Goal: Navigation & Orientation: Find specific page/section

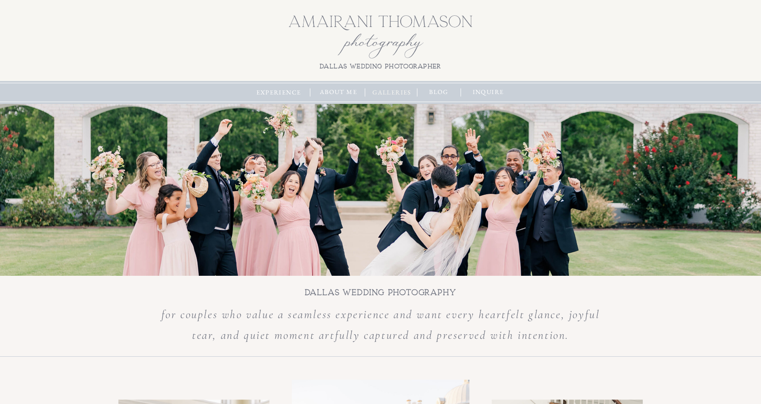
click at [389, 94] on nav "galleries" at bounding box center [392, 93] width 44 height 10
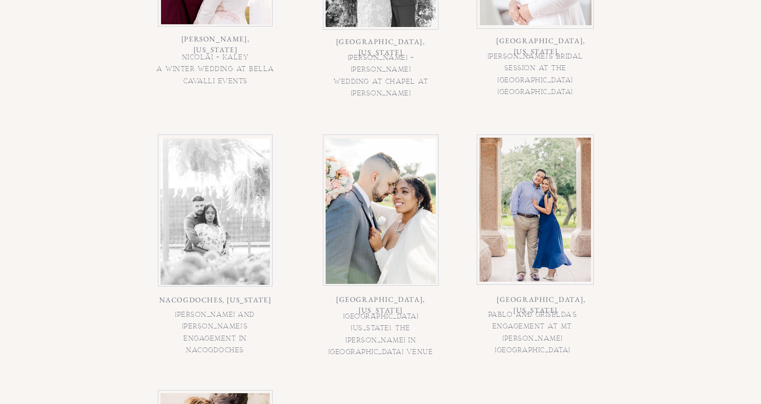
scroll to position [651, 0]
click at [399, 165] on div at bounding box center [380, 211] width 110 height 145
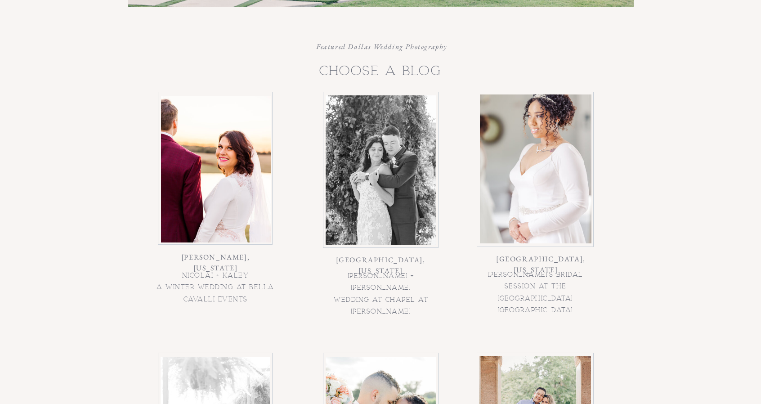
scroll to position [386, 0]
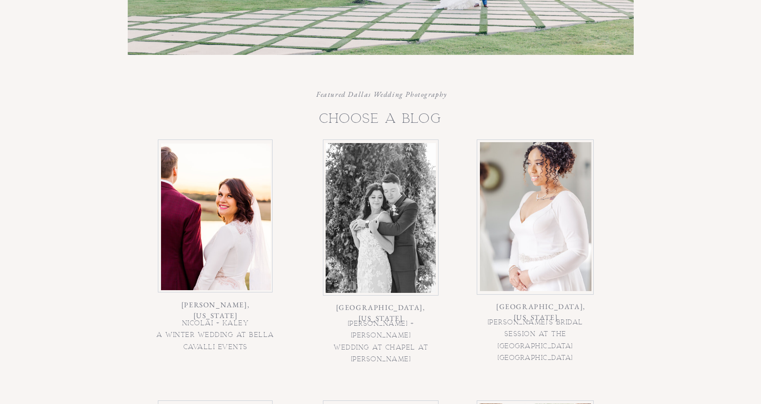
click at [416, 182] on div at bounding box center [380, 218] width 110 height 150
click at [404, 208] on div at bounding box center [380, 218] width 110 height 150
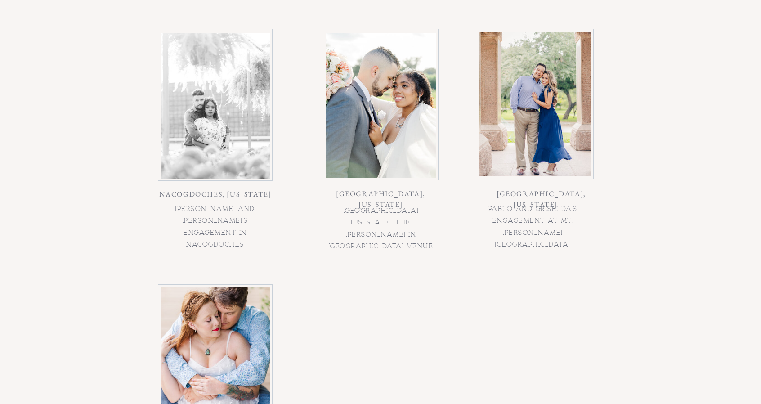
scroll to position [787, 0]
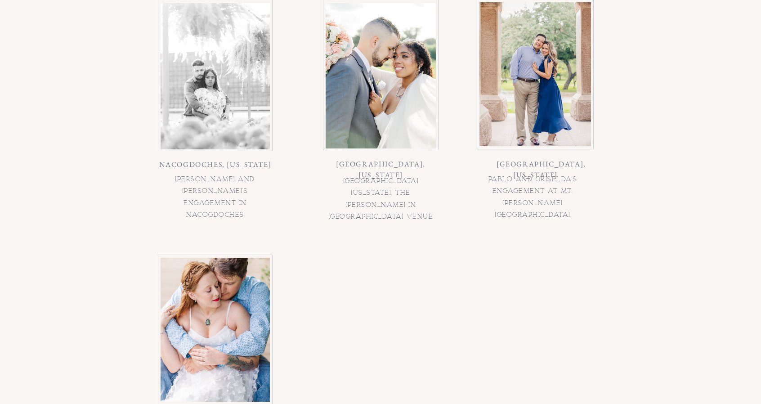
click at [548, 98] on div at bounding box center [534, 74] width 111 height 144
click at [254, 105] on div at bounding box center [214, 76] width 109 height 146
click at [228, 263] on div at bounding box center [214, 330] width 109 height 144
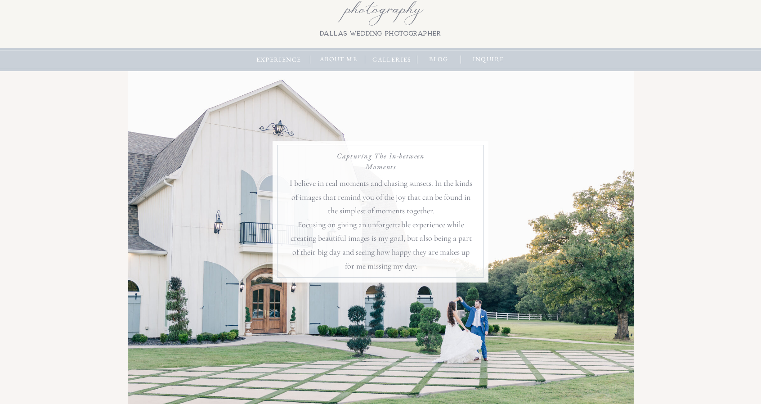
scroll to position [0, 0]
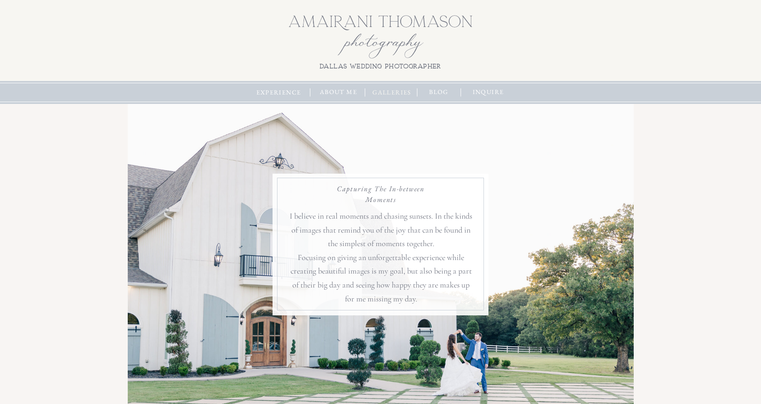
click at [386, 96] on nav "galleries" at bounding box center [392, 93] width 44 height 10
click at [385, 90] on nav "galleries" at bounding box center [392, 93] width 44 height 10
click at [329, 93] on nav "about me" at bounding box center [338, 92] width 44 height 10
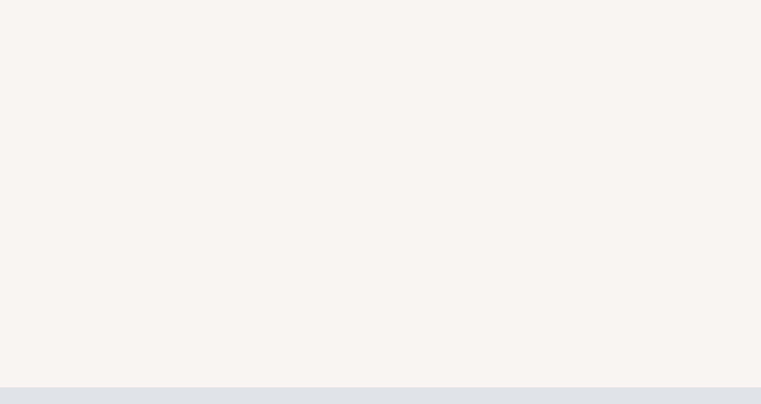
scroll to position [7465, 0]
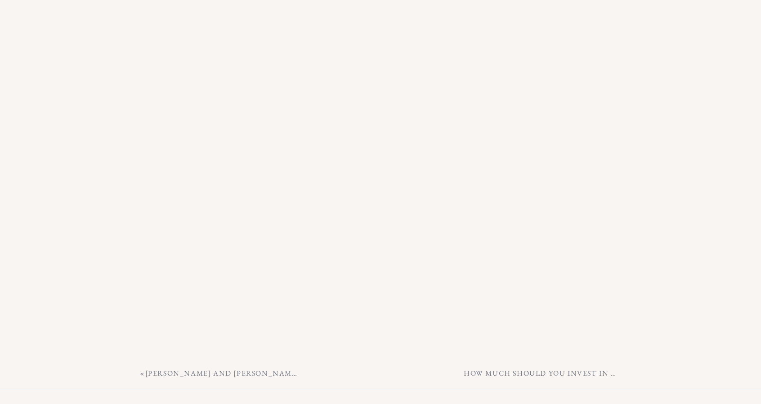
scroll to position [8318, 0]
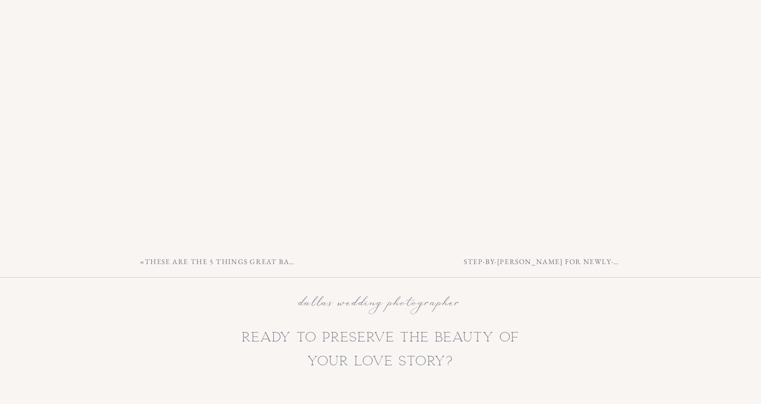
scroll to position [5522, 0]
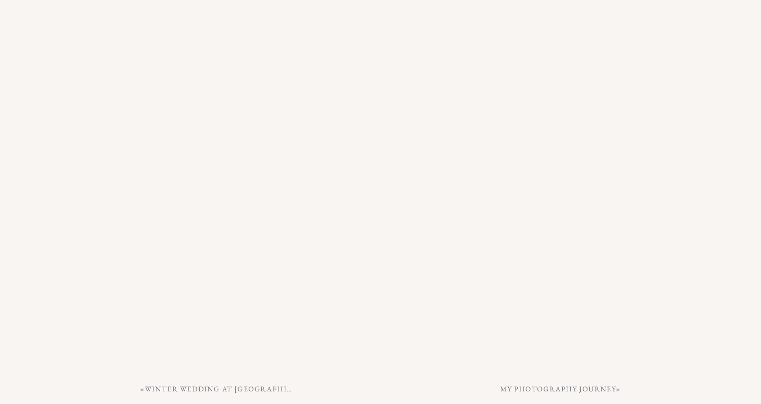
scroll to position [4723, 0]
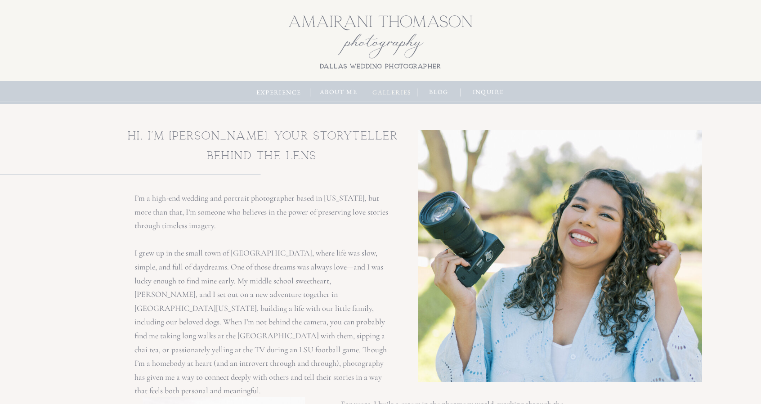
click at [379, 92] on nav "galleries" at bounding box center [392, 93] width 44 height 10
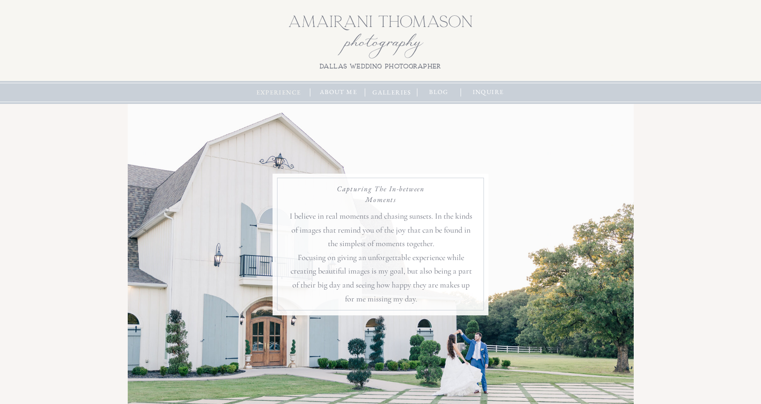
click at [289, 96] on nav "experience" at bounding box center [278, 93] width 49 height 10
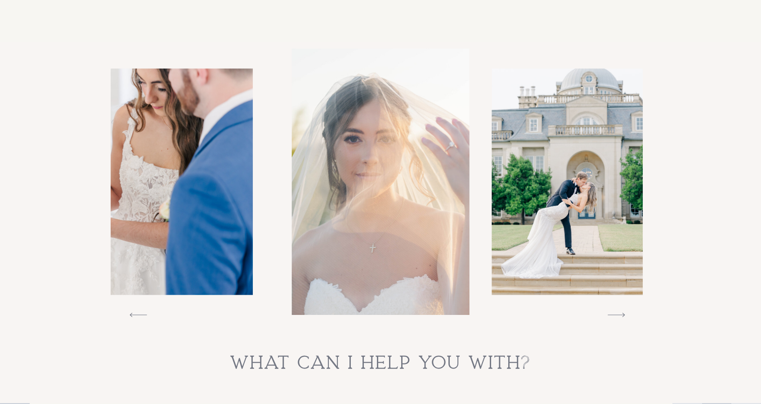
scroll to position [2965, 0]
click at [616, 319] on icon at bounding box center [616, 315] width 35 height 22
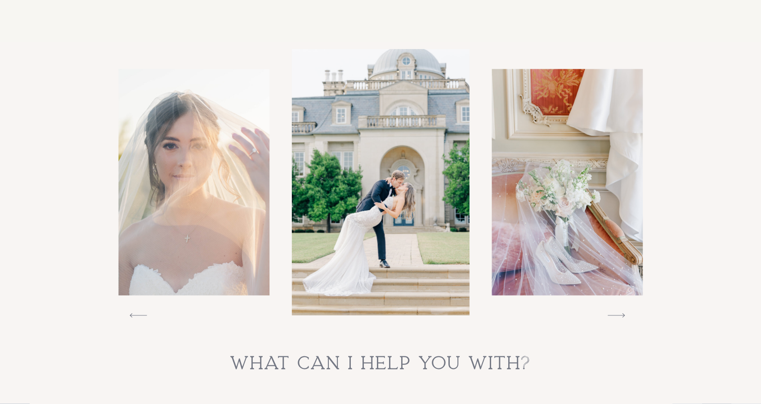
click at [616, 319] on icon at bounding box center [616, 315] width 35 height 22
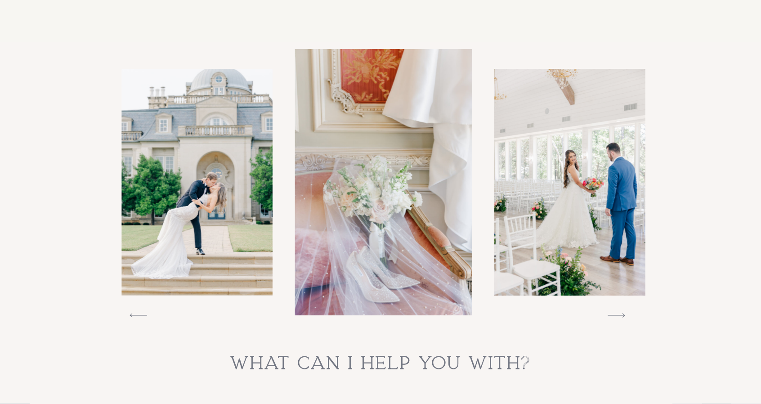
click at [616, 319] on icon at bounding box center [616, 315] width 35 height 22
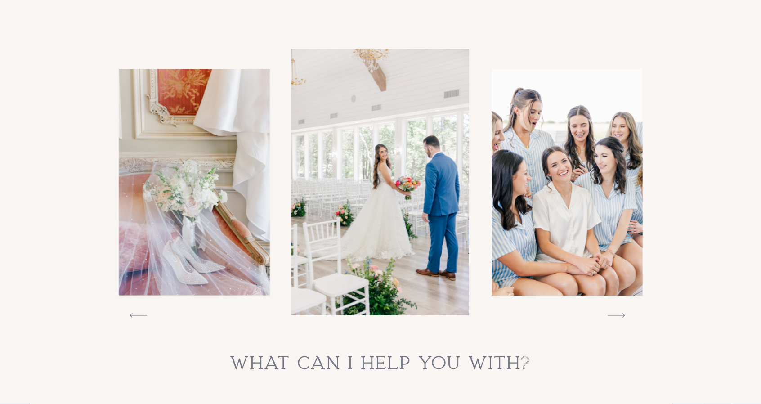
click at [616, 319] on icon at bounding box center [616, 315] width 35 height 22
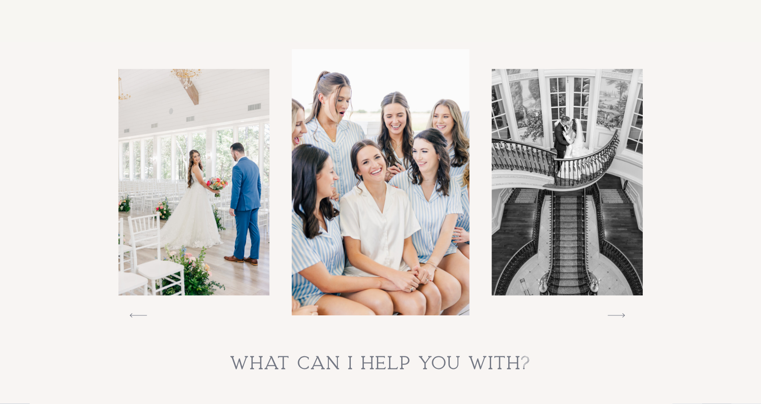
click at [616, 319] on icon at bounding box center [616, 315] width 35 height 22
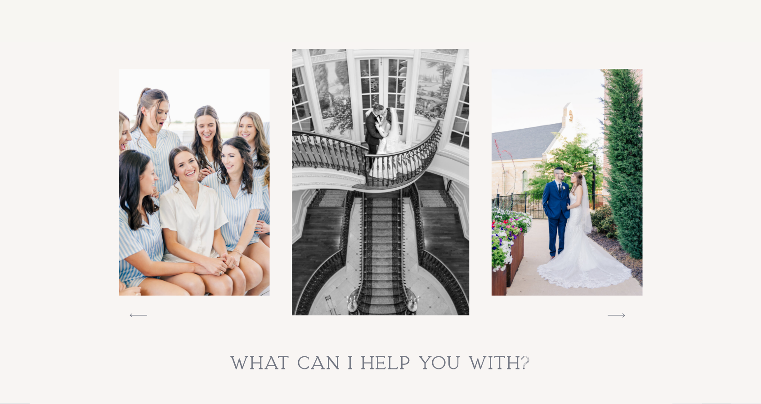
click at [616, 319] on icon at bounding box center [616, 315] width 35 height 22
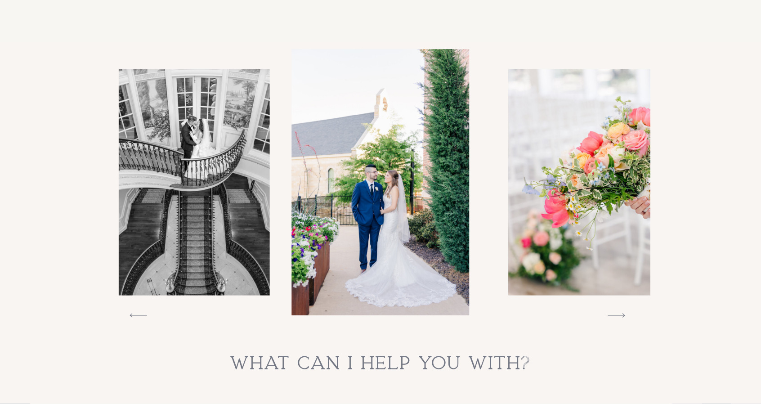
click at [616, 319] on icon at bounding box center [616, 315] width 35 height 22
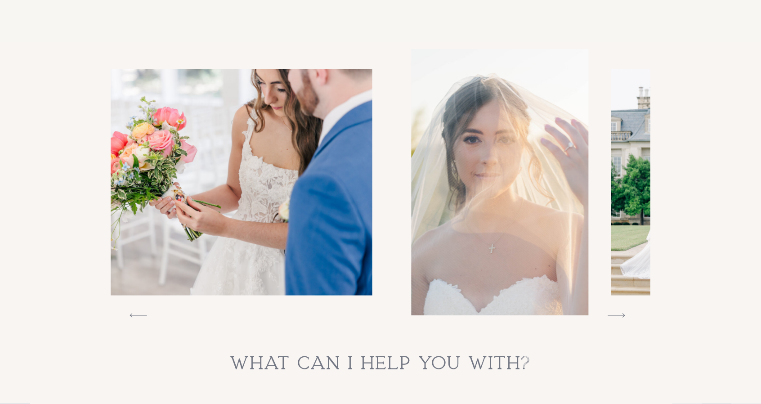
click at [616, 319] on icon at bounding box center [616, 315] width 35 height 22
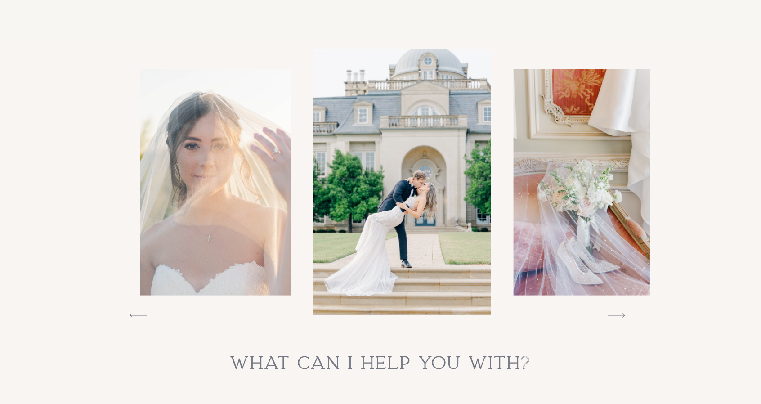
click at [616, 319] on icon at bounding box center [616, 315] width 35 height 22
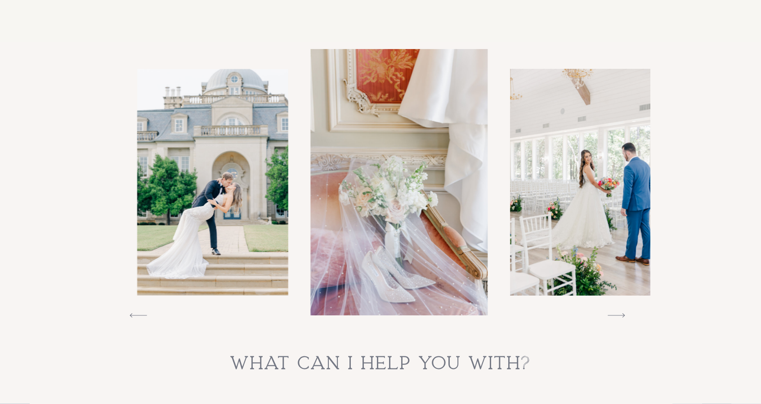
click at [616, 319] on icon at bounding box center [616, 315] width 35 height 22
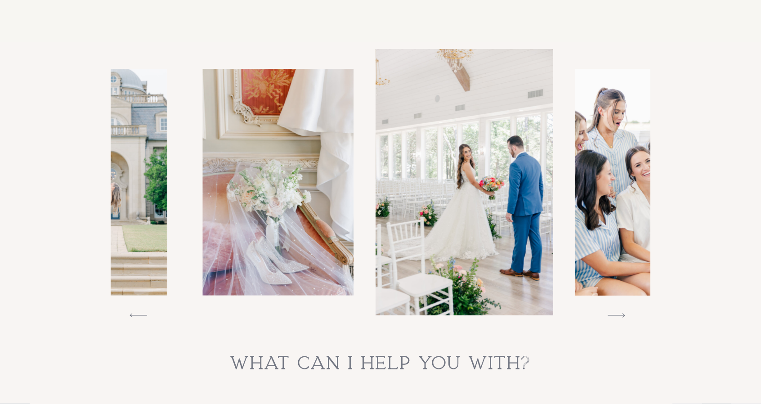
click at [616, 319] on icon at bounding box center [616, 315] width 35 height 22
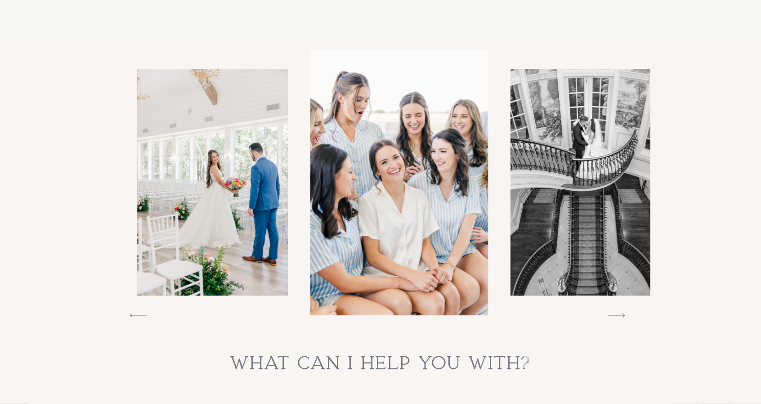
click at [616, 319] on icon at bounding box center [616, 315] width 35 height 22
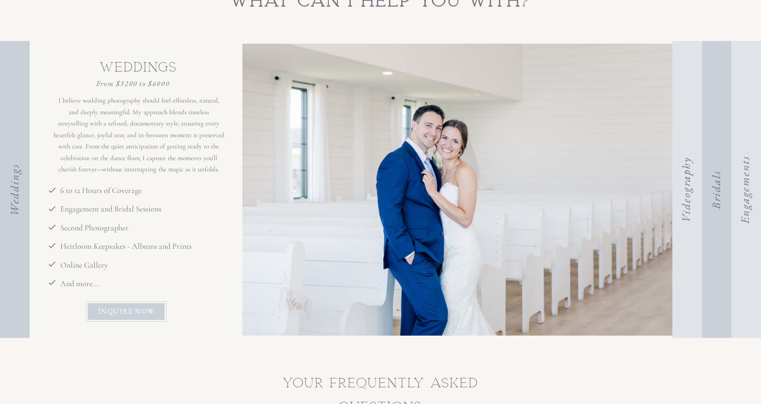
scroll to position [3327, 0]
click at [679, 185] on h3 "Videography" at bounding box center [687, 190] width 27 height 292
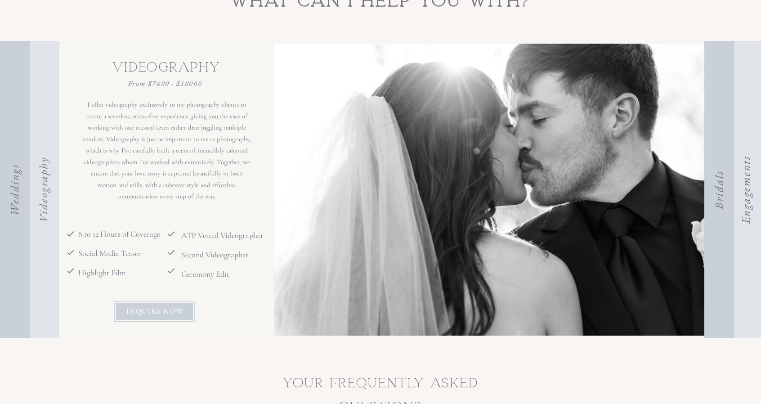
click at [45, 181] on h3 "Videography" at bounding box center [44, 190] width 27 height 292
click at [7, 166] on h3 "Weddings" at bounding box center [15, 190] width 27 height 292
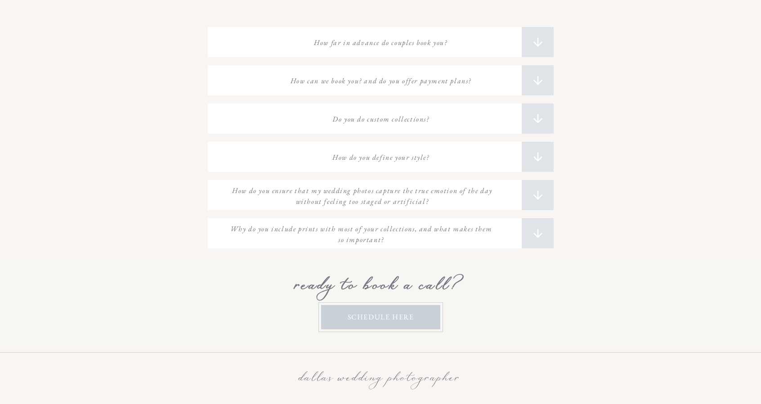
scroll to position [3747, 0]
click at [532, 156] on icon at bounding box center [537, 157] width 13 height 13
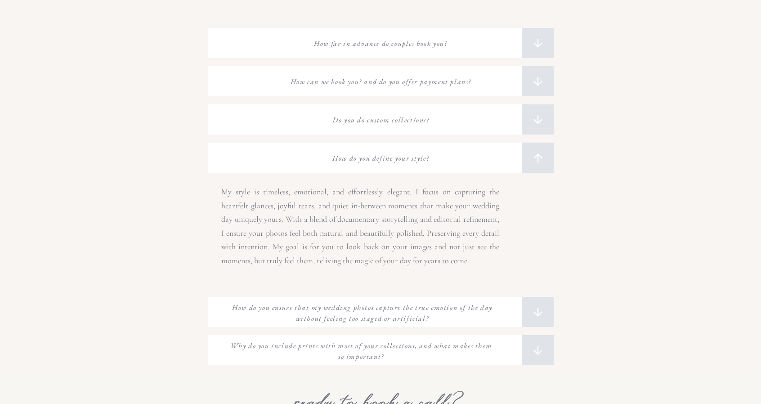
click at [532, 156] on icon at bounding box center [537, 157] width 13 height 13
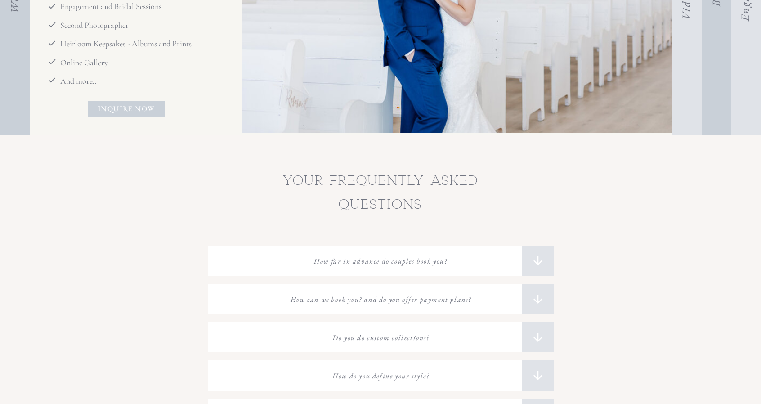
scroll to position [3395, 0]
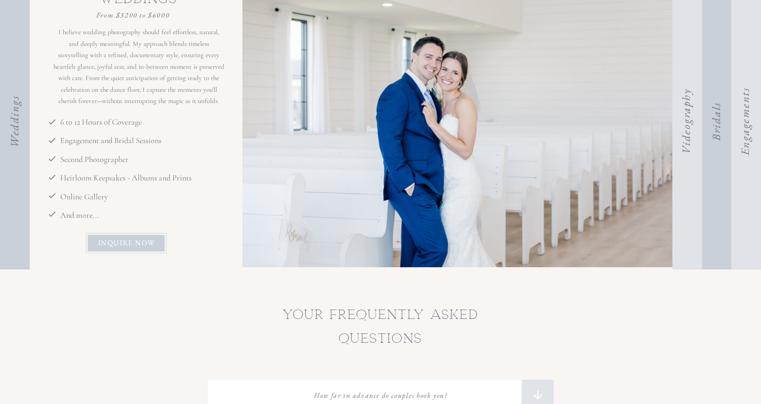
click at [129, 245] on h3 "INQUIRE NOW" at bounding box center [126, 243] width 59 height 12
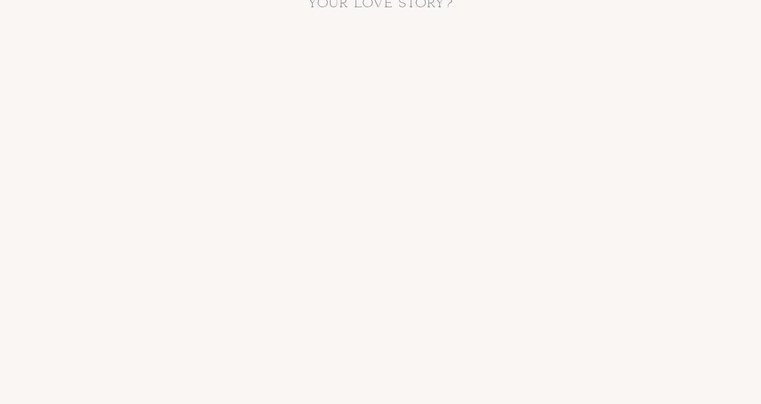
scroll to position [449, 0]
